Goal: Transaction & Acquisition: Download file/media

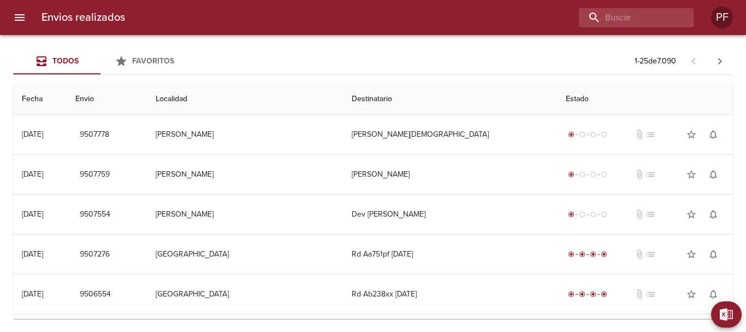
scroll to position [164, 0]
click at [736, 311] on button "Exportar" at bounding box center [704, 314] width 74 height 26
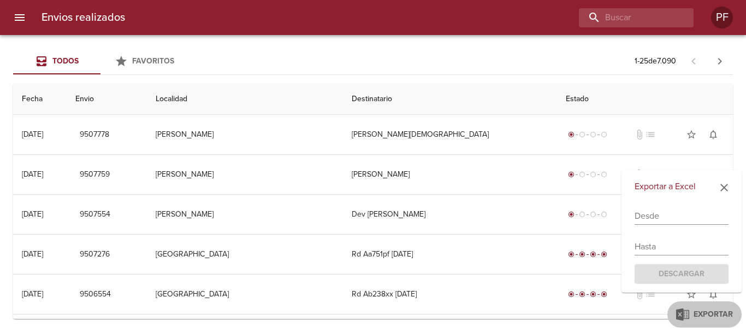
click at [667, 213] on input "text" at bounding box center [682, 215] width 94 height 17
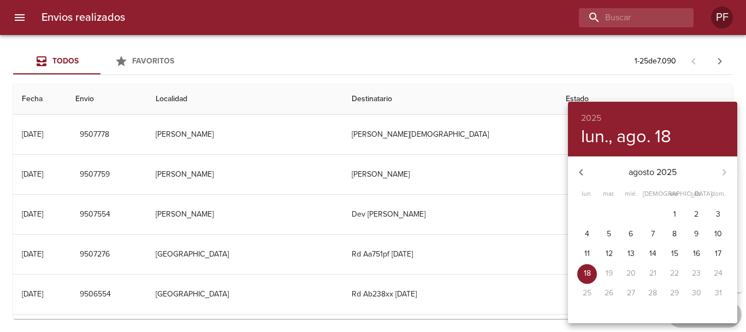
click at [591, 247] on button "11" at bounding box center [587, 254] width 20 height 20
type input "[DATE]"
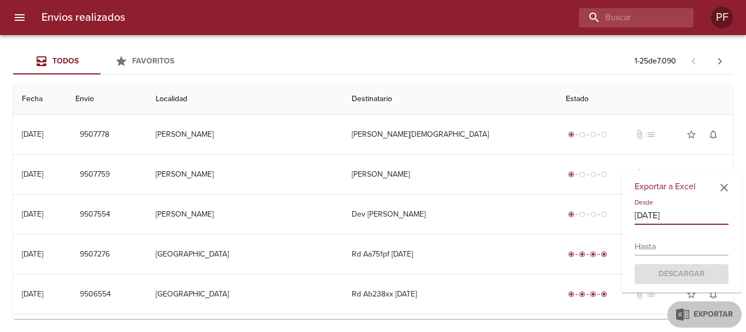
click at [665, 239] on input "text" at bounding box center [682, 246] width 94 height 17
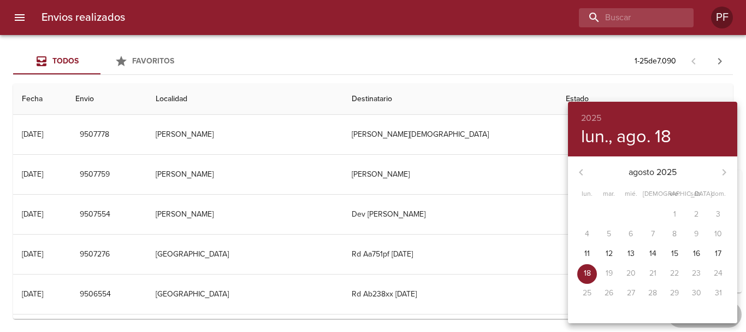
click at [584, 272] on p "18" at bounding box center [587, 273] width 7 height 11
type input "[DATE]"
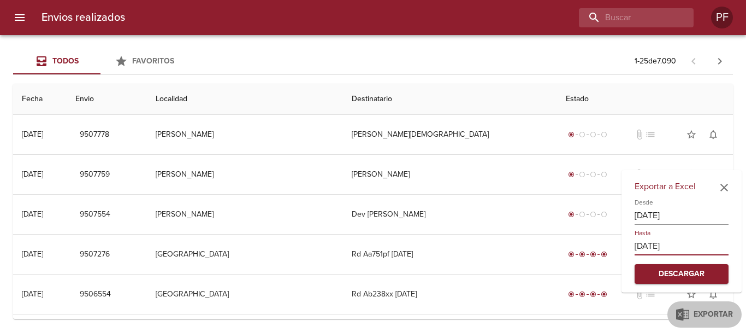
click at [691, 274] on span "Descargar" at bounding box center [681, 274] width 76 height 14
